Goal: Information Seeking & Learning: Learn about a topic

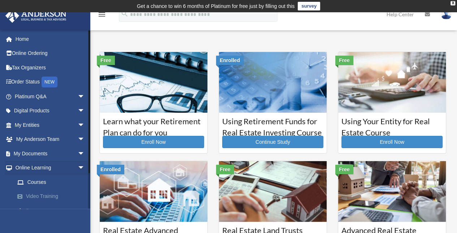
click at [43, 196] on link "Video Training" at bounding box center [53, 196] width 86 height 14
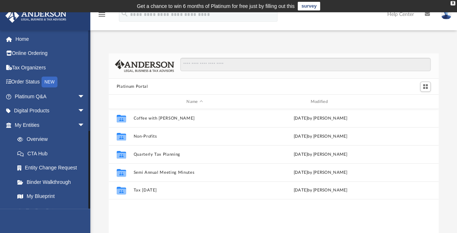
scroll to position [224, 0]
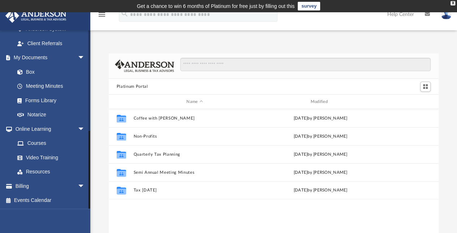
drag, startPoint x: 88, startPoint y: 180, endPoint x: 94, endPoint y: 206, distance: 26.6
click at [94, 206] on div "App breesetherealtor@gmail.com Sign Out breesetherealtor@gmail.com Home Online …" at bounding box center [228, 145] width 457 height 228
drag, startPoint x: 89, startPoint y: 169, endPoint x: 102, endPoint y: 213, distance: 45.8
click at [102, 213] on div "App breesetherealtor@gmail.com Sign Out breesetherealtor@gmail.com Home Online …" at bounding box center [228, 145] width 457 height 228
click at [41, 169] on link "Resources" at bounding box center [53, 172] width 86 height 14
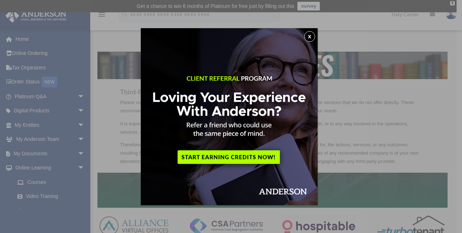
click at [312, 34] on button "x" at bounding box center [309, 36] width 11 height 11
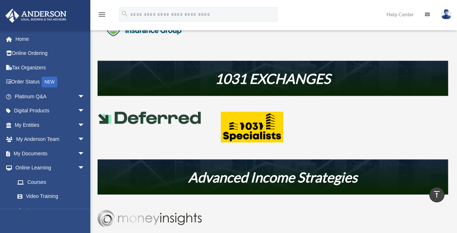
scroll to position [277, 0]
